Goal: Task Accomplishment & Management: Use online tool/utility

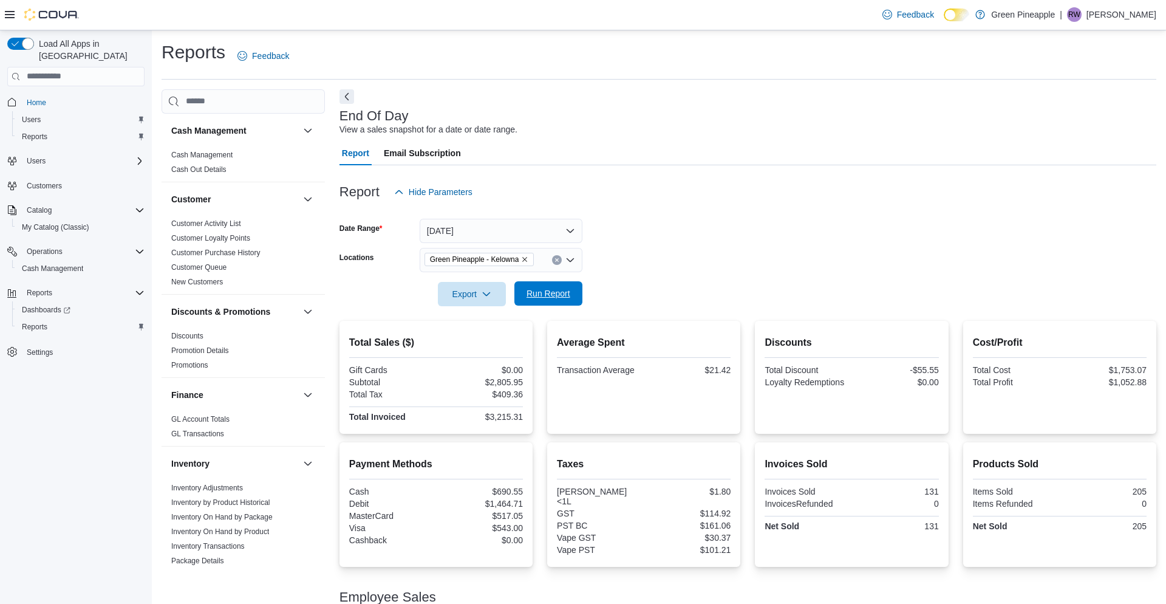
click at [552, 296] on span "Run Report" at bounding box center [548, 293] width 44 height 12
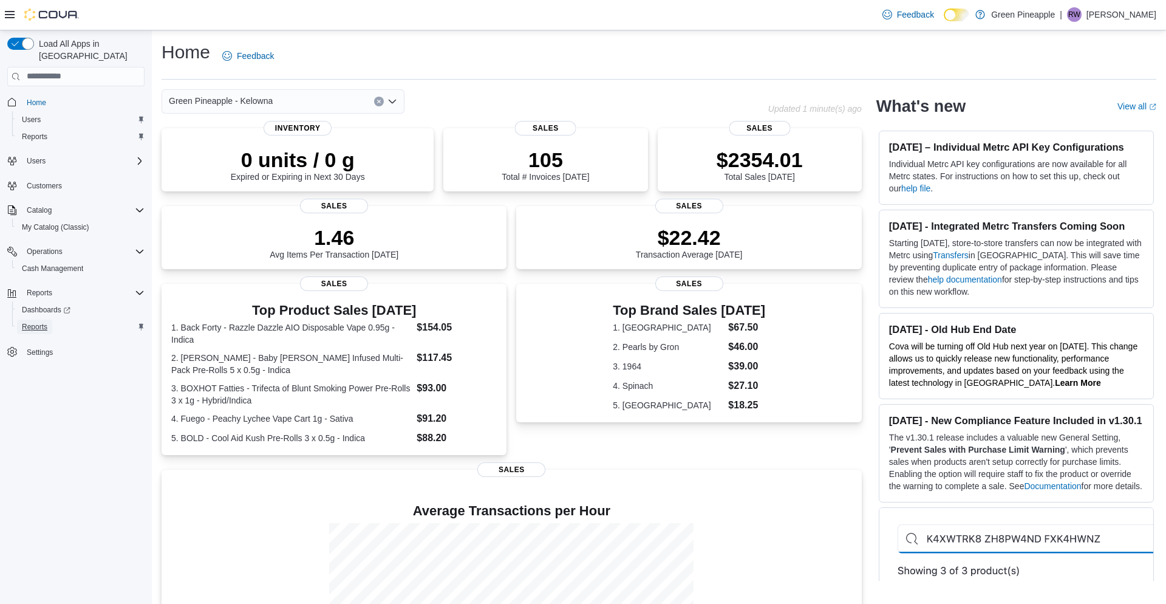
click at [47, 322] on span "Reports" at bounding box center [35, 327] width 26 height 10
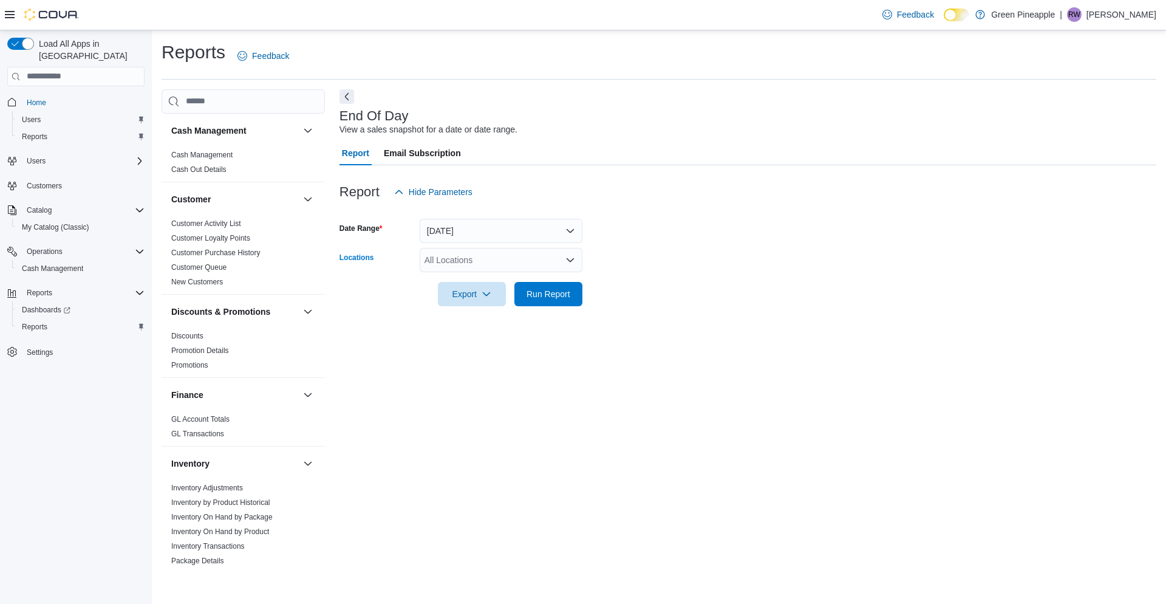
click at [563, 261] on div "All Locations" at bounding box center [501, 260] width 163 height 24
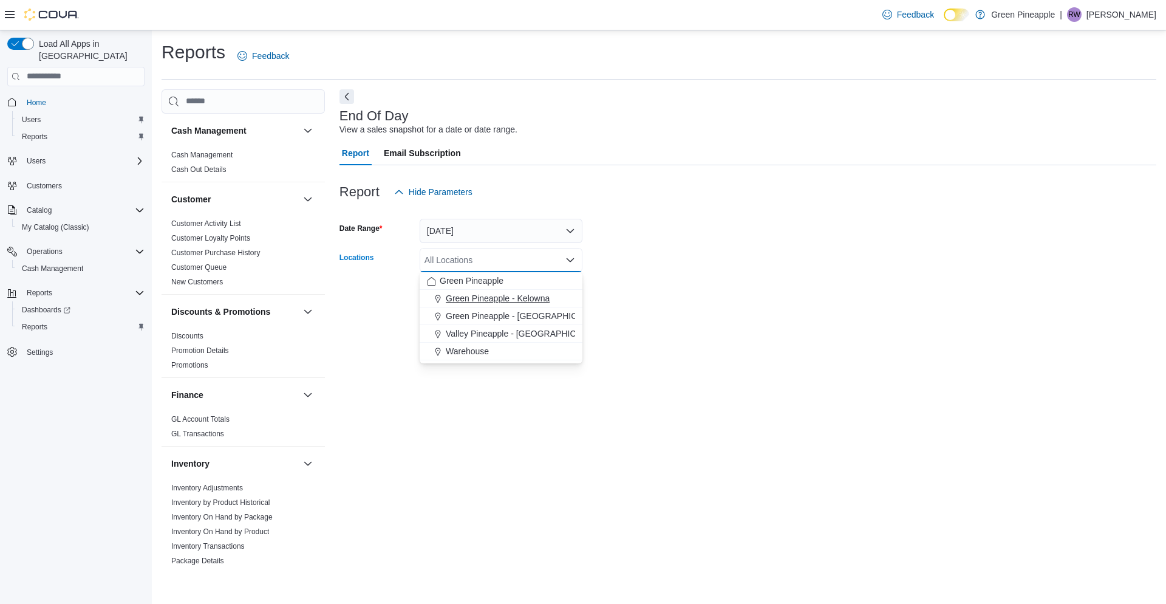
click at [537, 295] on span "Green Pineapple - Kelowna" at bounding box center [498, 298] width 104 height 12
click at [642, 291] on form "Date Range [DATE] Locations Green [GEOGRAPHIC_DATA] - [GEOGRAPHIC_DATA] Combo b…" at bounding box center [747, 255] width 817 height 102
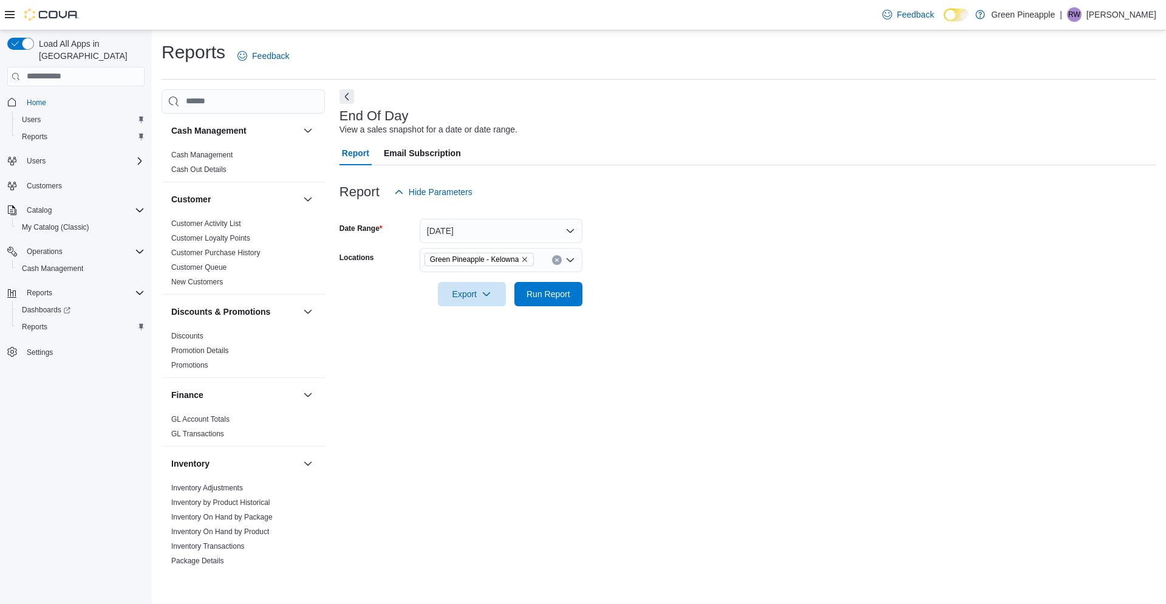
click at [584, 292] on form "Date Range [DATE] Locations [GEOGRAPHIC_DATA] - [GEOGRAPHIC_DATA] Export Run Re…" at bounding box center [747, 255] width 817 height 102
click at [557, 294] on span "Run Report" at bounding box center [548, 293] width 44 height 12
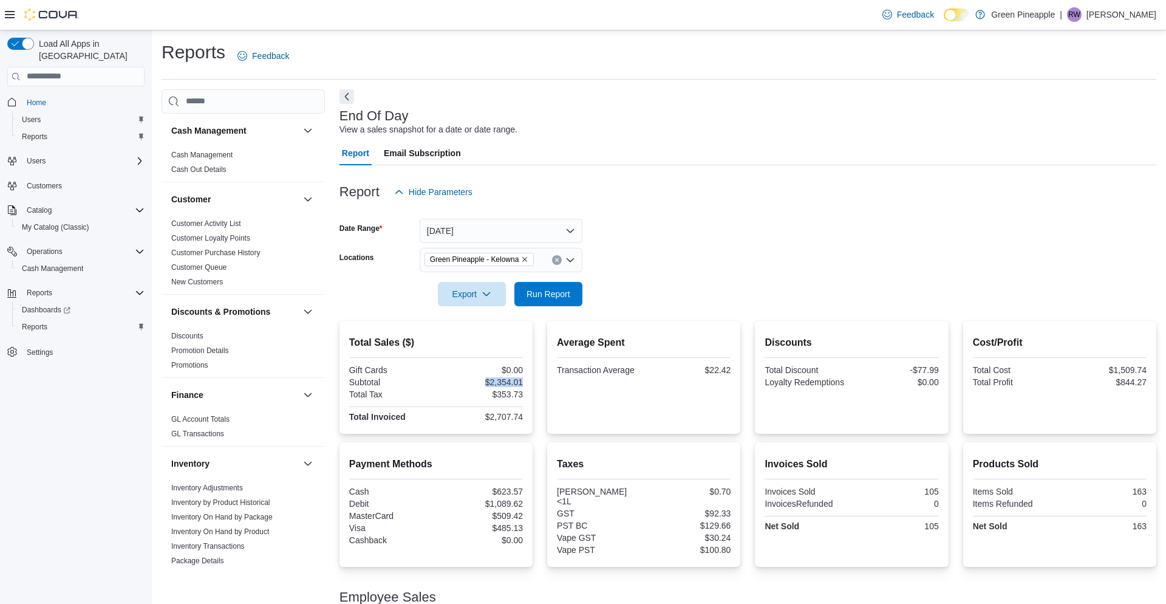
drag, startPoint x: 483, startPoint y: 382, endPoint x: 528, endPoint y: 382, distance: 44.9
click at [528, 382] on div "Total Sales ($) Gift Cards $0.00 Subtotal $2,354.01 Total Tax $353.73 Total Inv…" at bounding box center [435, 377] width 193 height 113
copy div "$2,354.01"
click at [432, 417] on div "Total Invoiced" at bounding box center [391, 417] width 84 height 10
